Goal: Check status: Check status

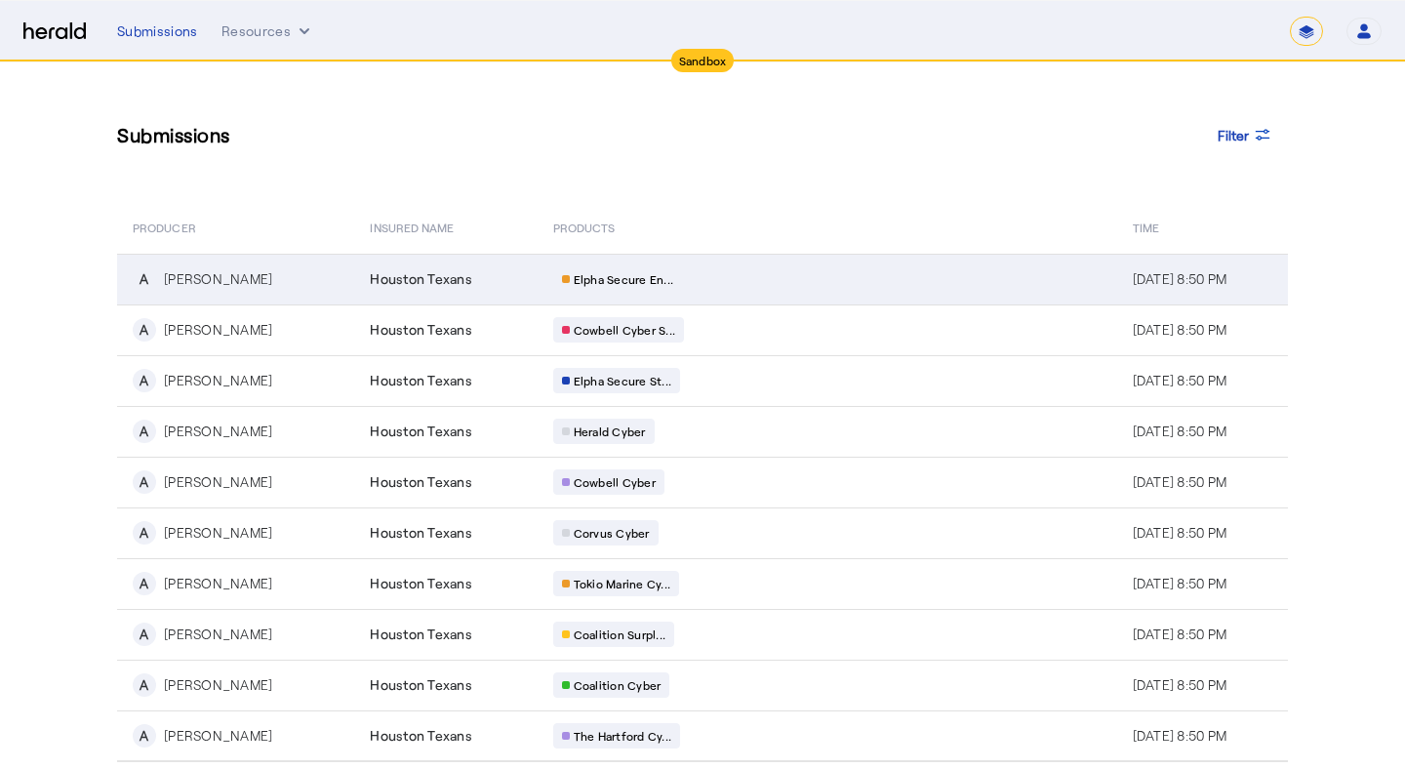
click at [302, 301] on td "A Andy Potter" at bounding box center [235, 279] width 237 height 51
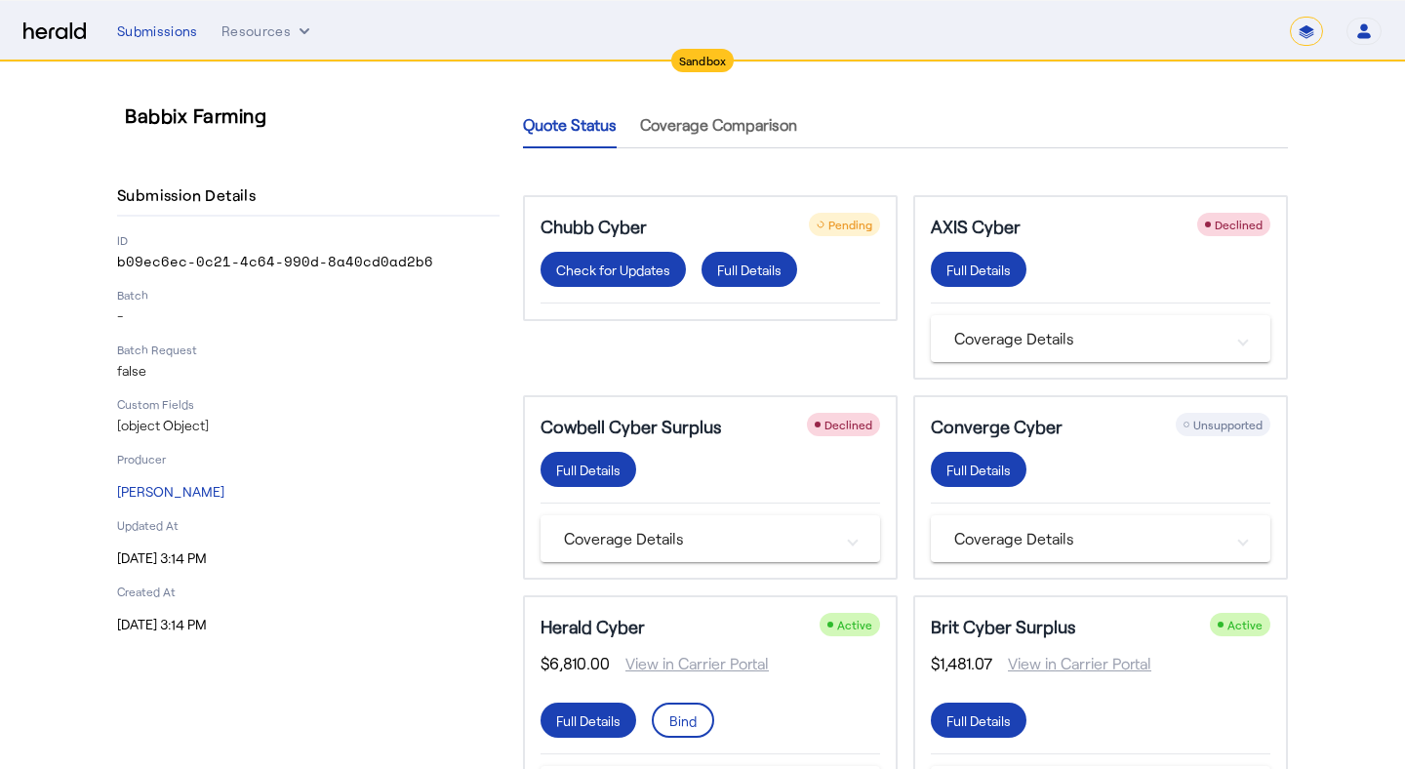
click at [193, 427] on p "[object Object]" at bounding box center [308, 426] width 383 height 20
drag, startPoint x: 192, startPoint y: 426, endPoint x: 214, endPoint y: 441, distance: 26.0
click at [193, 427] on p "[object Object]" at bounding box center [308, 426] width 383 height 20
click at [715, 274] on span at bounding box center [750, 269] width 96 height 47
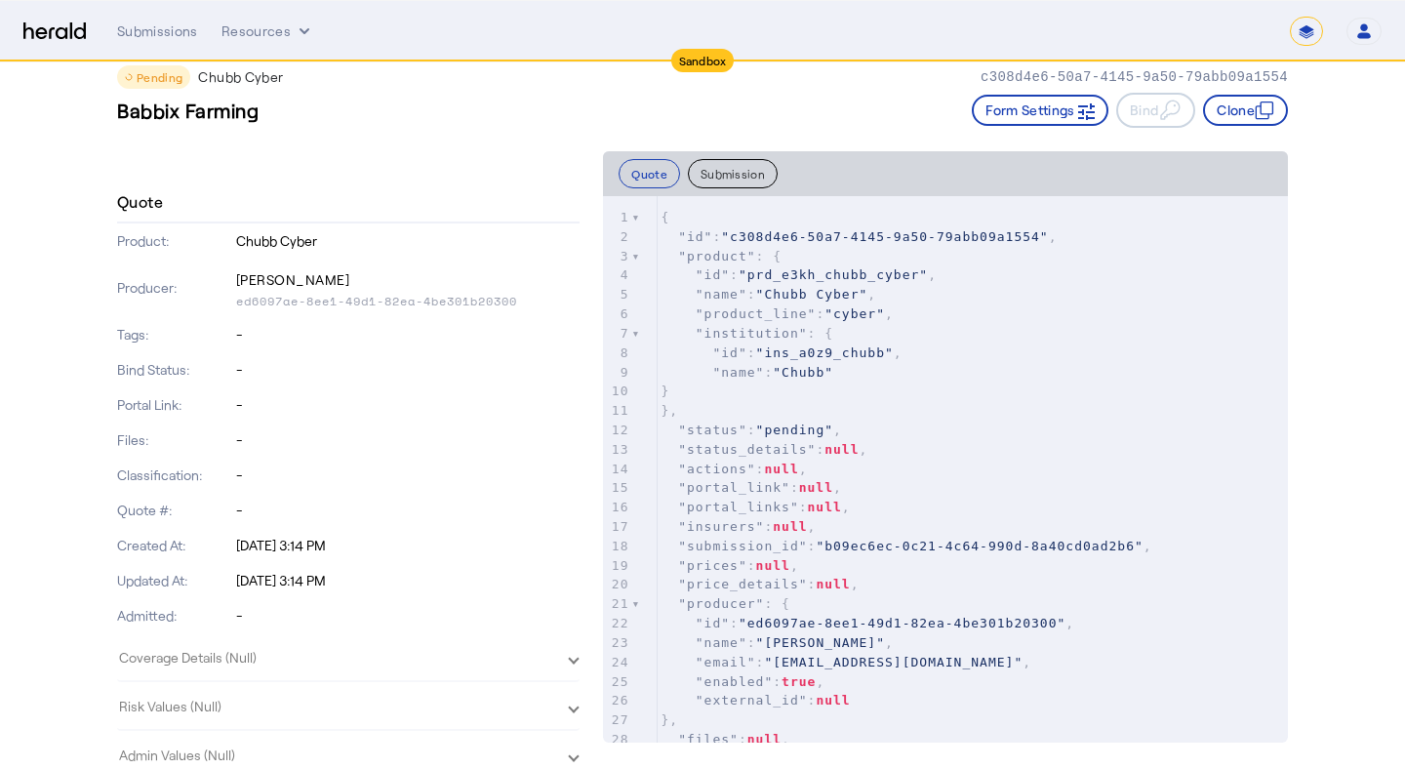
scroll to position [11539, 0]
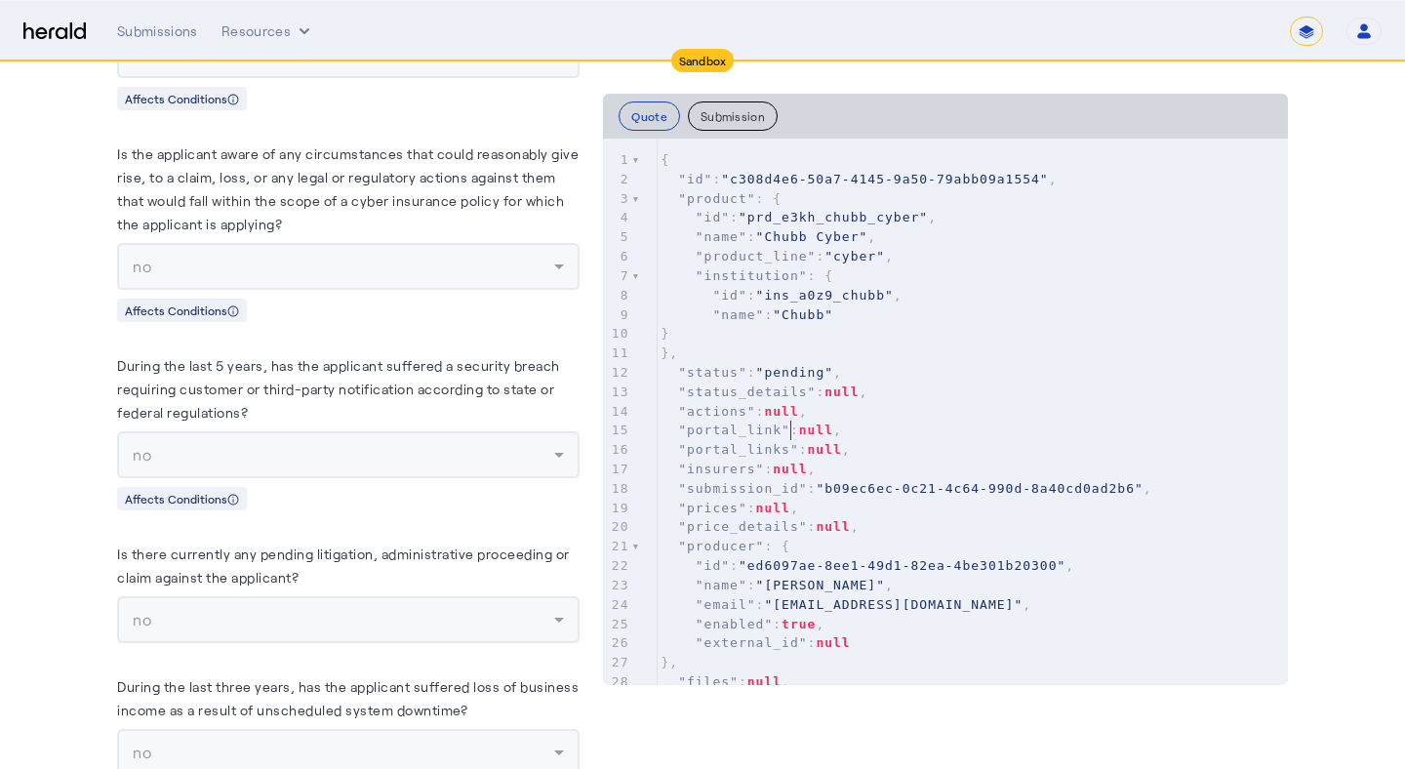
click at [788, 425] on span ""portal_link"" at bounding box center [734, 430] width 112 height 15
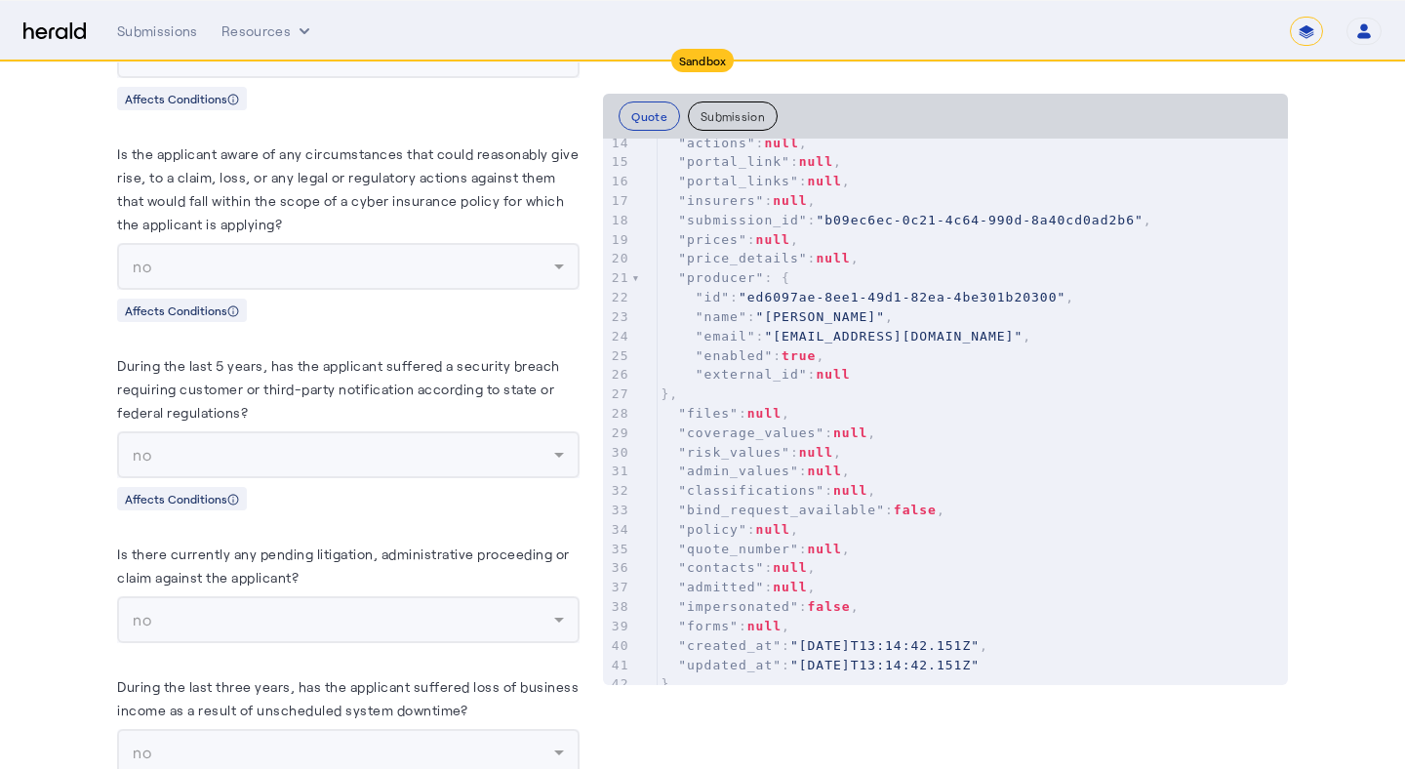
scroll to position [256, 0]
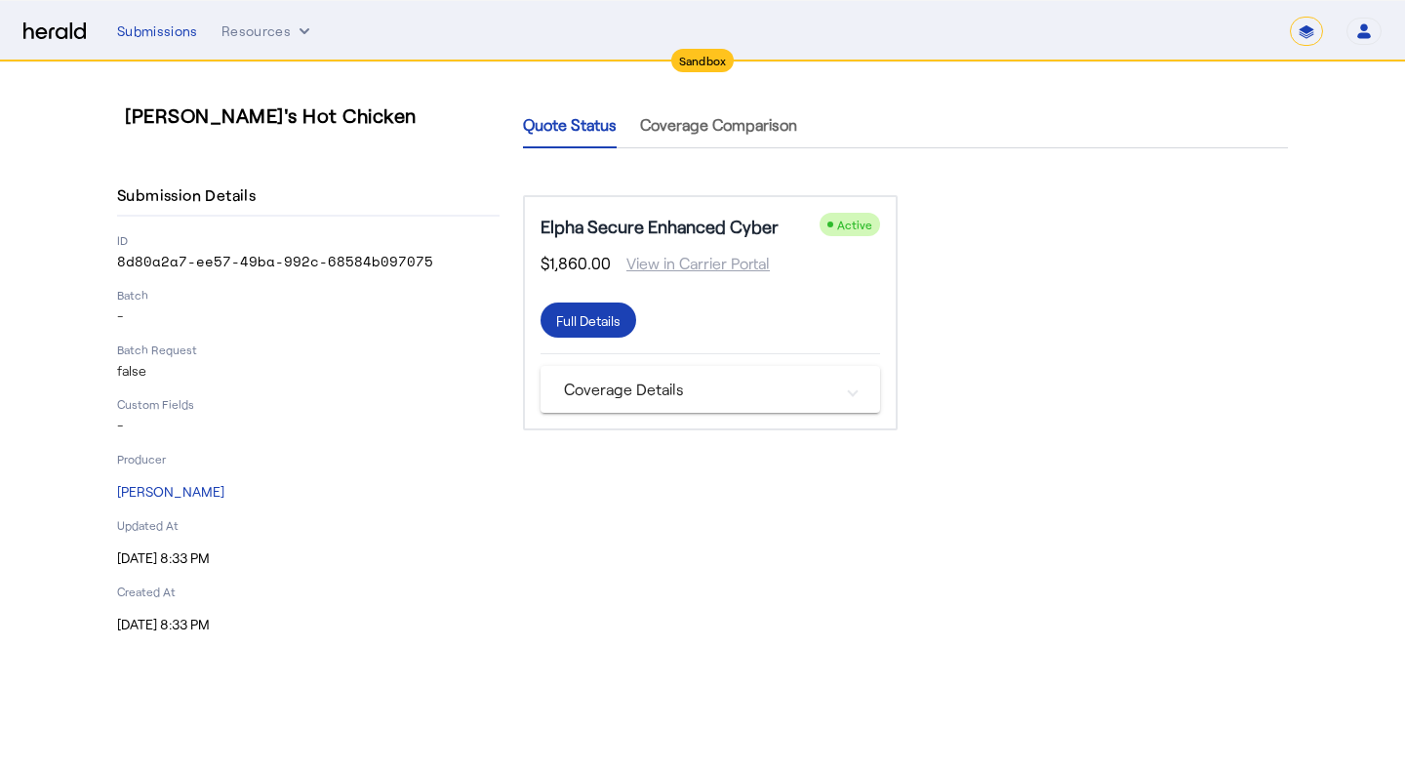
click at [753, 338] on div "Full Details" at bounding box center [711, 329] width 340 height 52
click at [594, 310] on div "Full Details" at bounding box center [588, 320] width 64 height 20
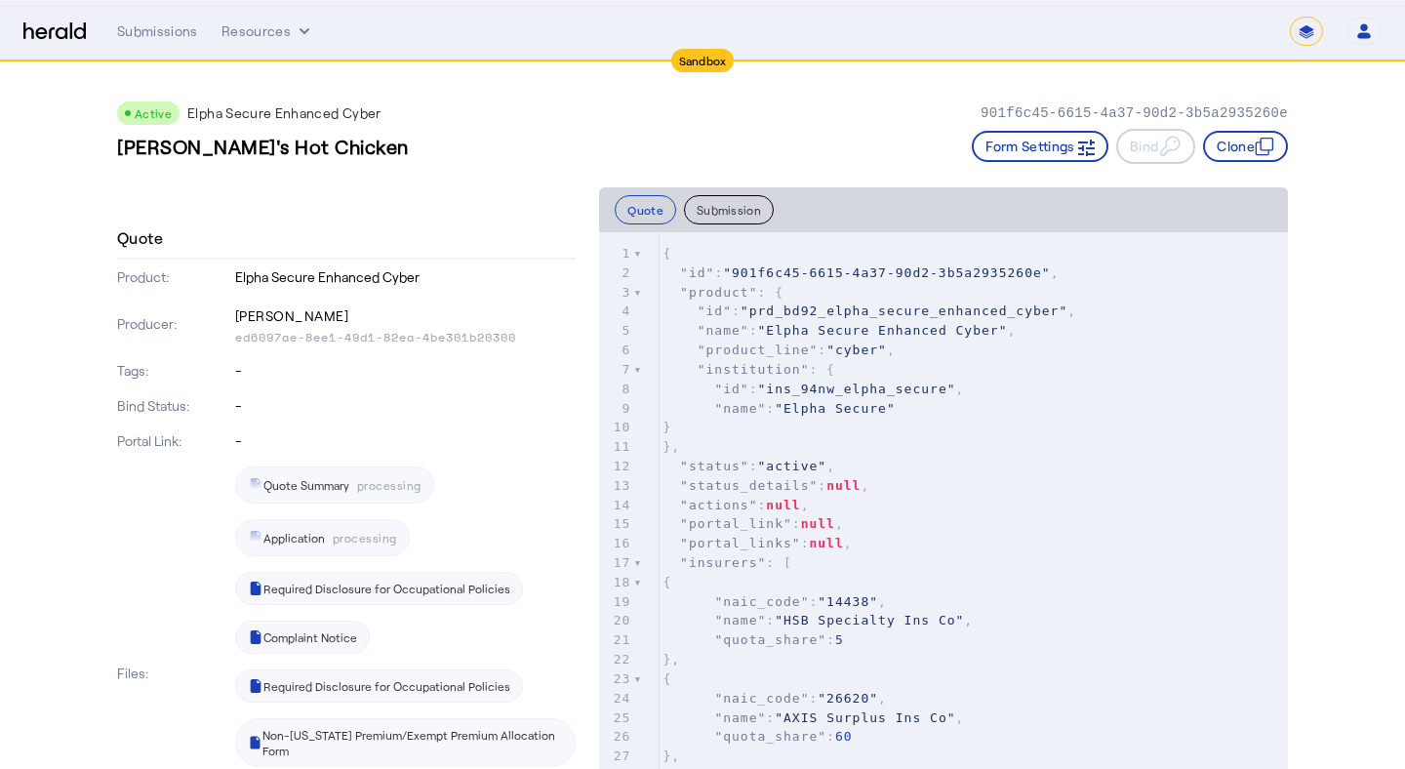
scroll to position [6, 0]
click at [880, 380] on pre ""id" : "ins_94nw_elpha_secure" ," at bounding box center [973, 390] width 629 height 20
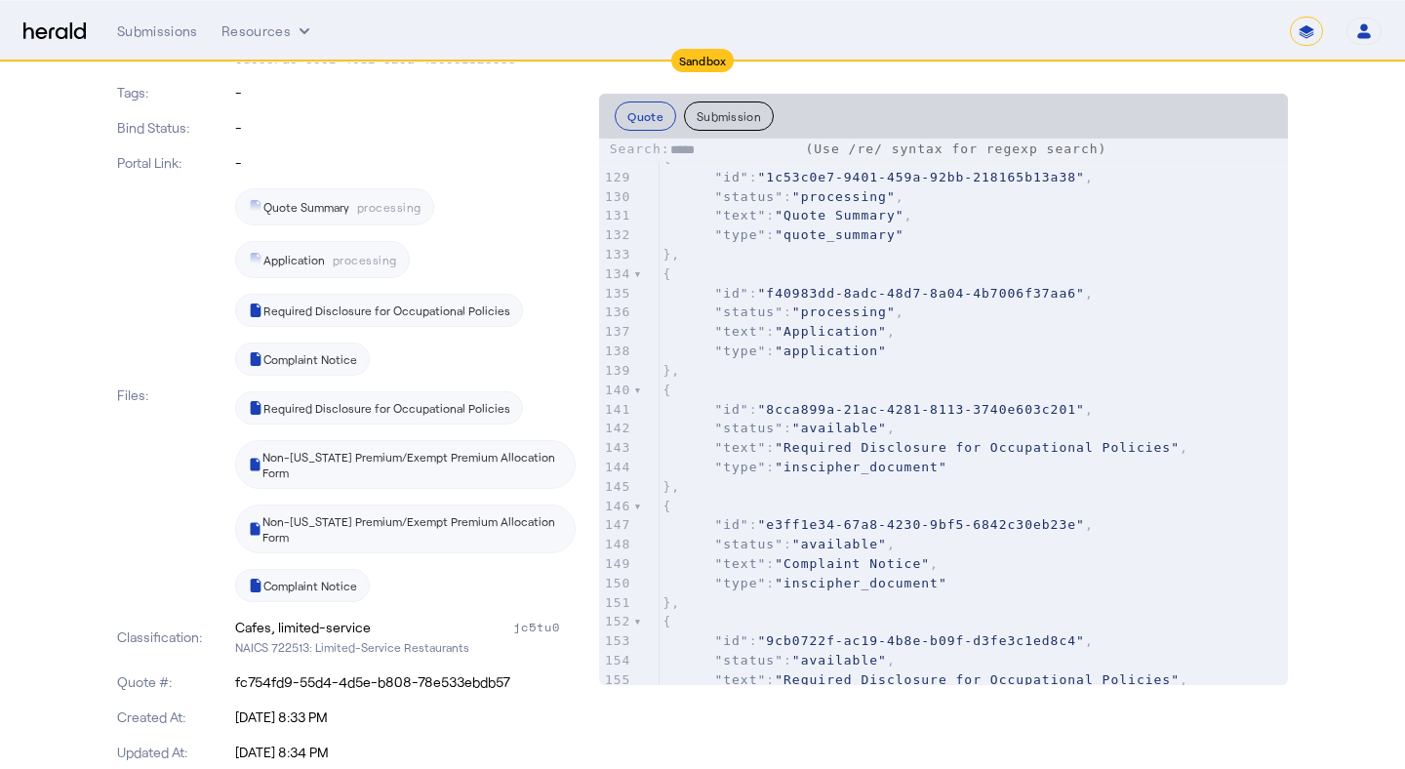
scroll to position [2461, 0]
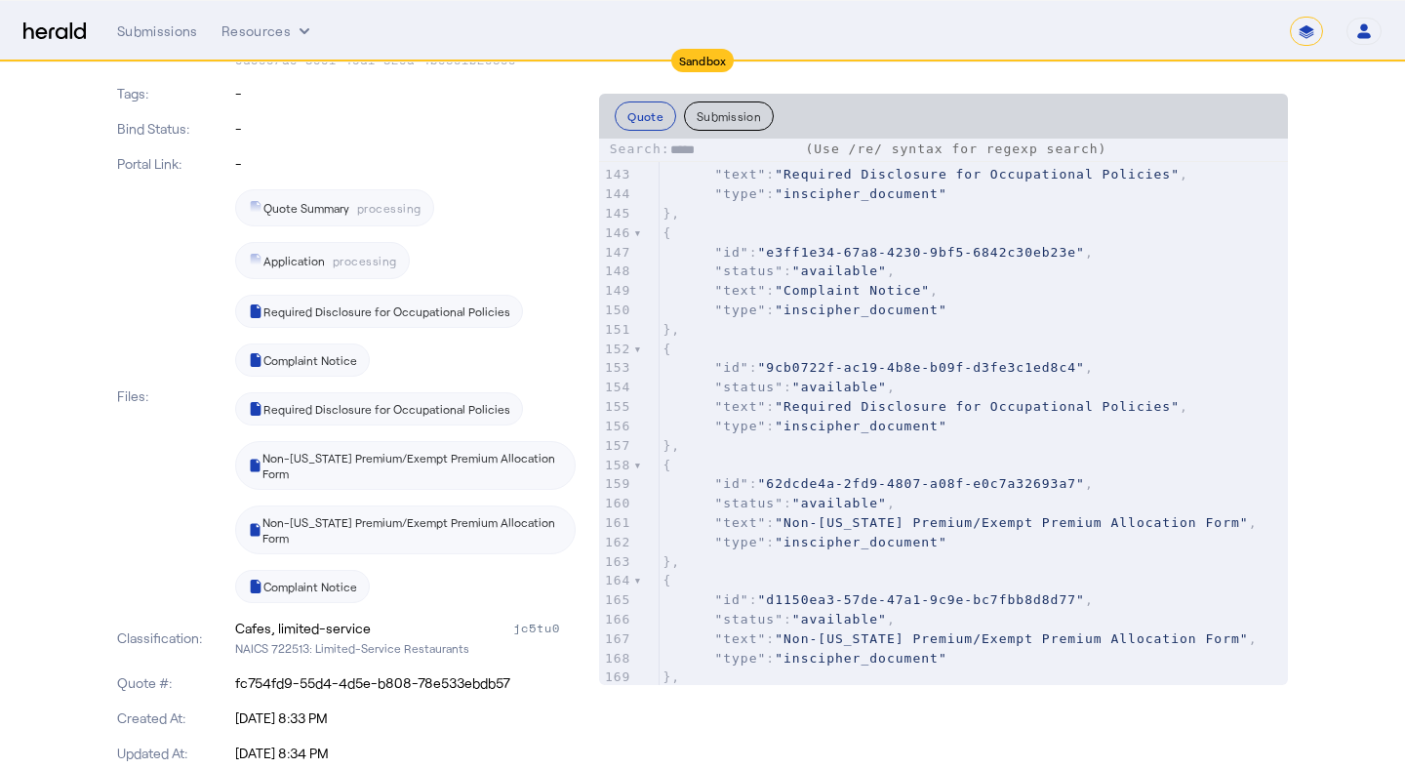
type input "*****"
